Goal: Transaction & Acquisition: Purchase product/service

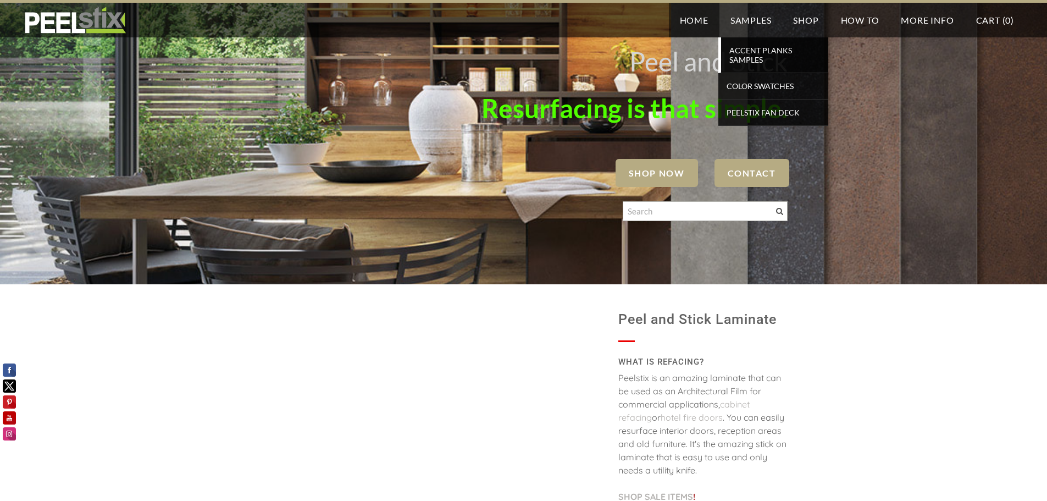
click at [754, 53] on span "Accent Planks Samples" at bounding box center [775, 55] width 102 height 24
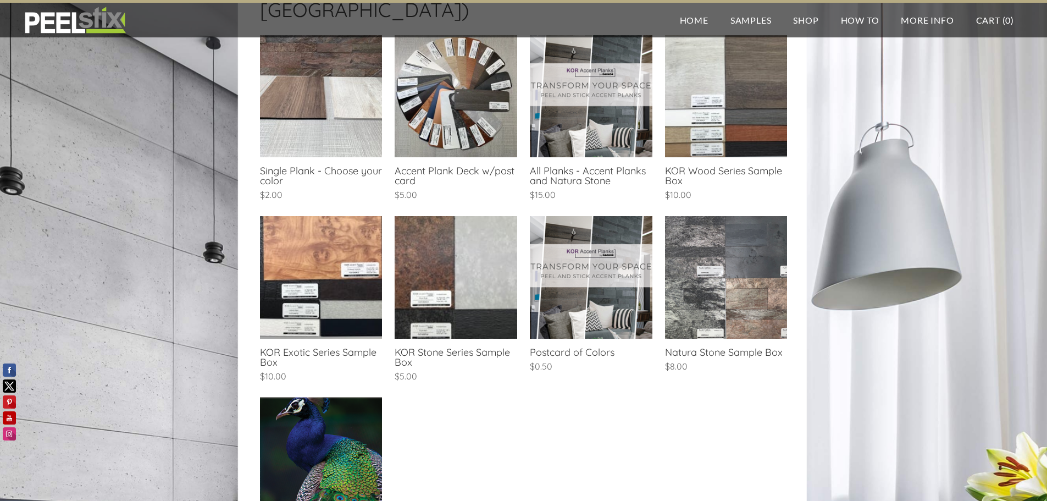
scroll to position [165, 0]
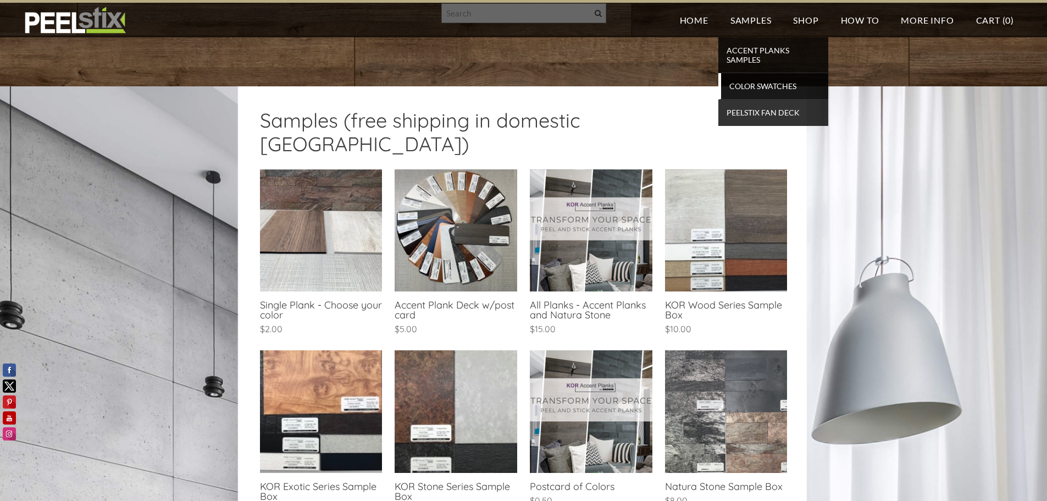
click at [780, 88] on span "Color Swatches" at bounding box center [775, 86] width 102 height 15
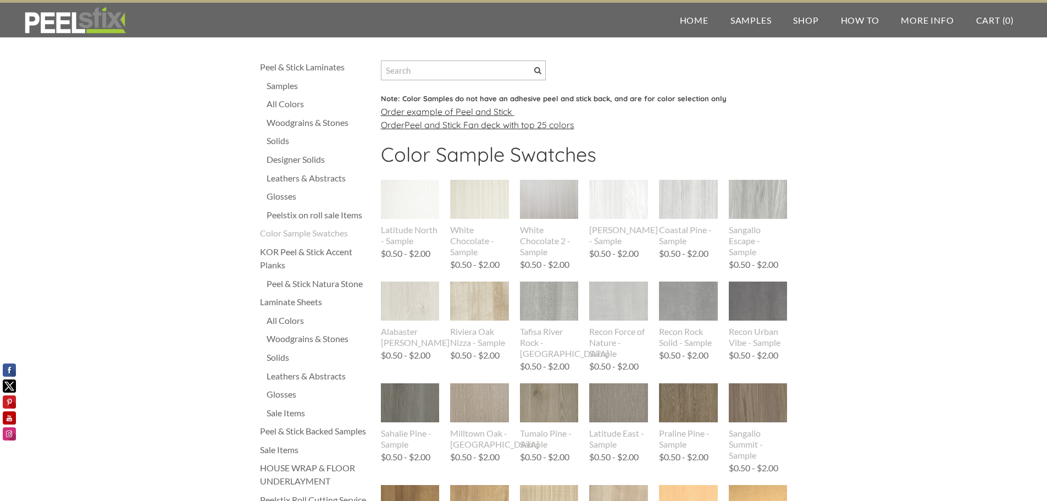
click at [282, 136] on div "Solids" at bounding box center [318, 140] width 103 height 13
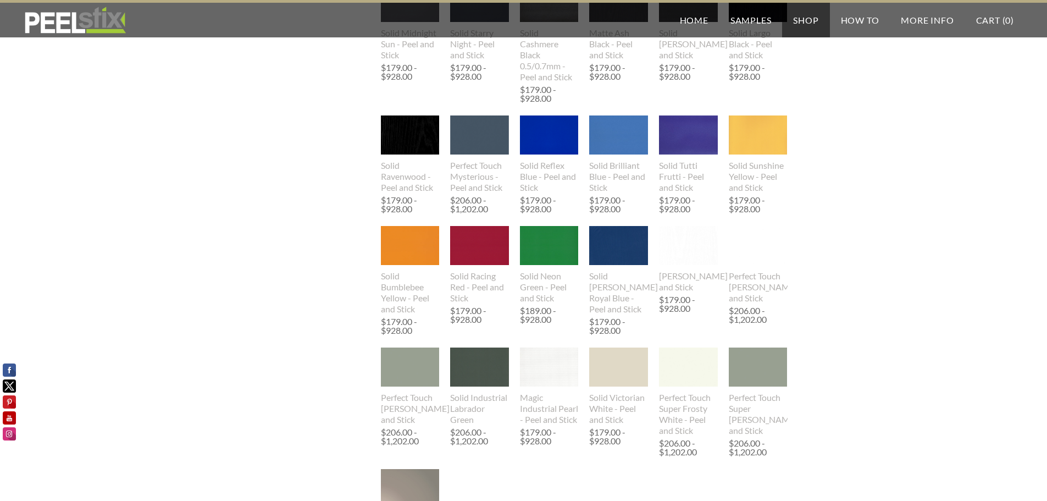
scroll to position [605, 0]
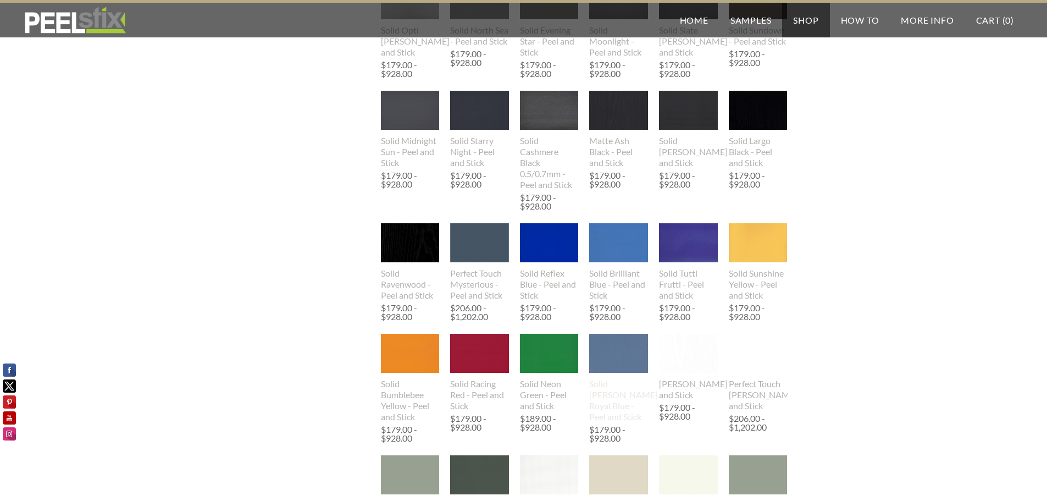
click at [625, 364] on img at bounding box center [618, 353] width 59 height 39
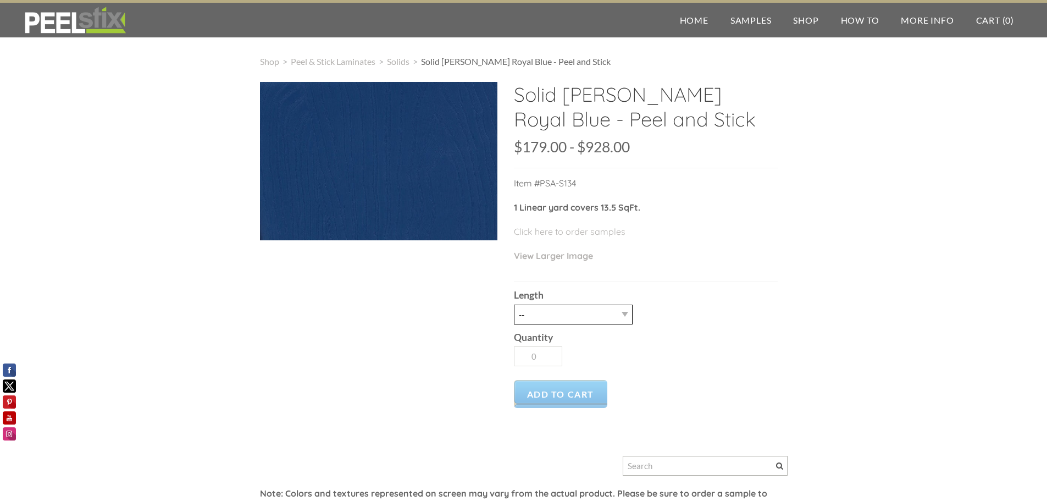
click at [618, 312] on select "-- 3LY 10LY 15LY 30LY" at bounding box center [573, 314] width 119 height 20
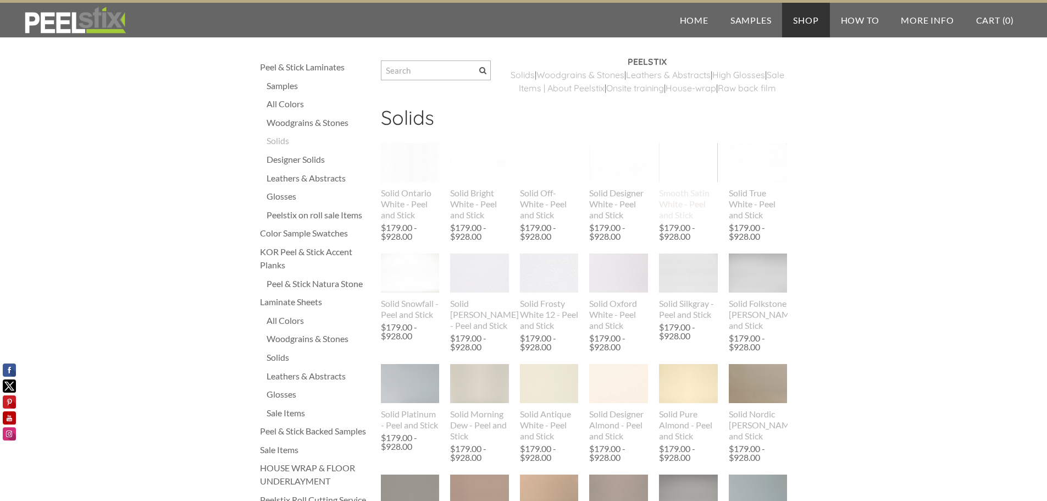
click at [688, 171] on img at bounding box center [688, 163] width 59 height 76
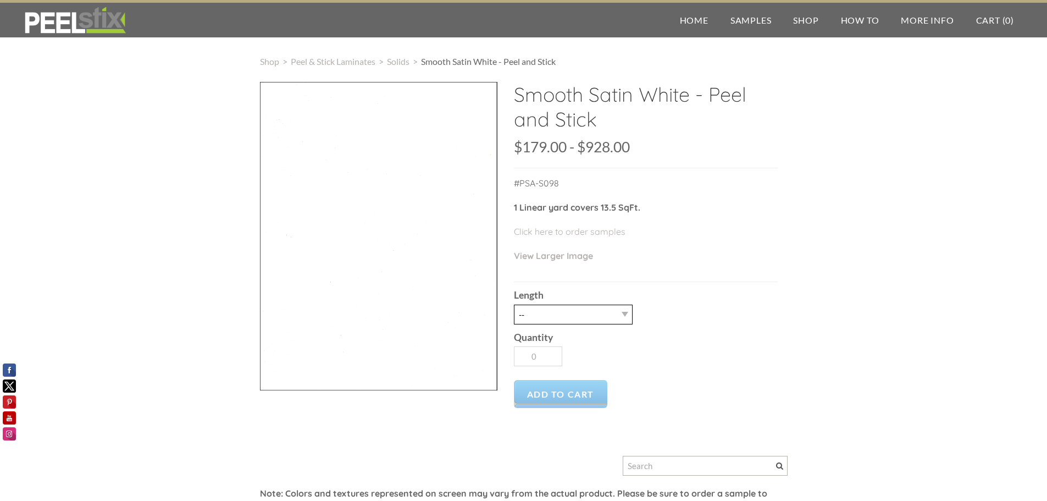
click at [620, 315] on select "-- 3LY 10LY 15LY 30LY" at bounding box center [573, 314] width 119 height 20
select select "10LY"
click at [514, 304] on select "-- 3LY 10LY 15LY 30LY" at bounding box center [573, 314] width 119 height 20
type input "1"
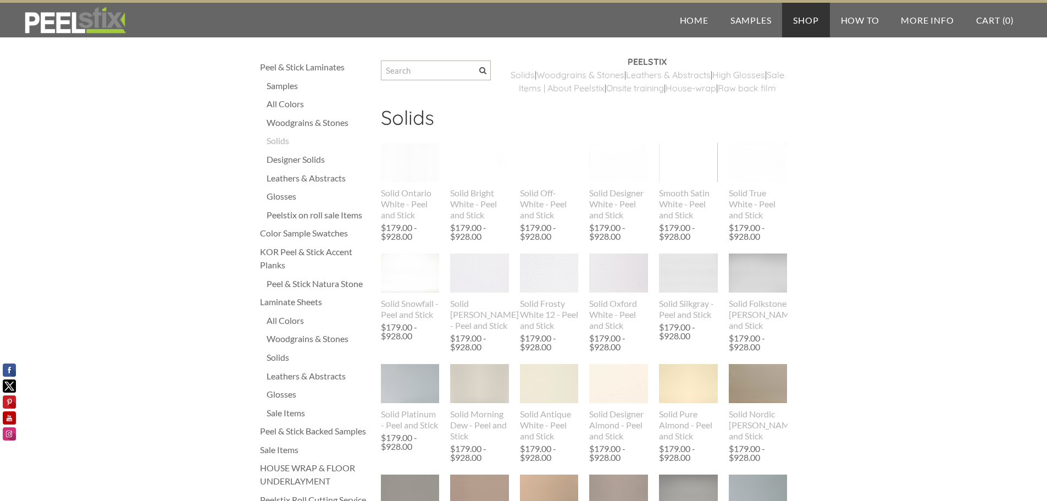
click at [285, 87] on div "Samples" at bounding box center [318, 85] width 103 height 13
